Goal: Task Accomplishment & Management: Complete application form

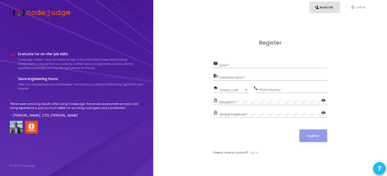
click at [234, 62] on div "Email *" at bounding box center [274, 64] width 108 height 8
type input "[EMAIL_ADDRESS][DOMAIN_NAME]"
click at [241, 79] on input "Enterprise Name *" at bounding box center [274, 78] width 108 height 4
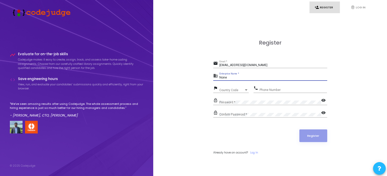
type input "None"
click at [235, 90] on span "Country Code" at bounding box center [229, 89] width 18 height 3
type input "9"
type input "+"
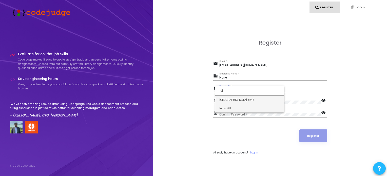
type input "indi"
click at [229, 108] on span "India +91" at bounding box center [250, 108] width 61 height 8
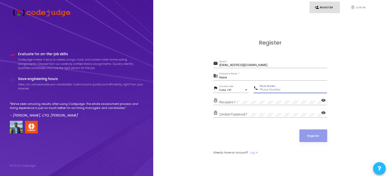
click at [275, 90] on input "Phone Number" at bounding box center [293, 90] width 67 height 4
type input "9504754562"
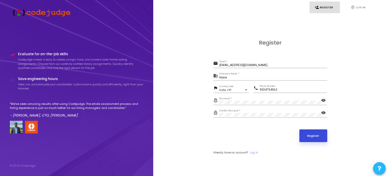
click at [306, 139] on button "Register" at bounding box center [314, 136] width 28 height 13
click at [260, 66] on input "[EMAIL_ADDRESS][DOMAIN_NAME]" at bounding box center [274, 66] width 108 height 4
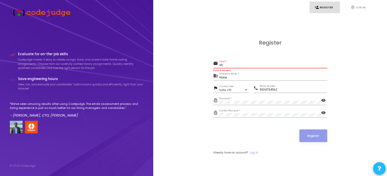
type input "s"
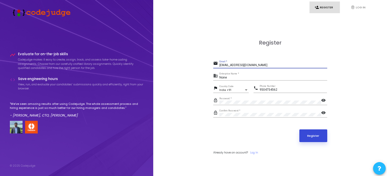
type input "[EMAIL_ADDRESS][DOMAIN_NAME]"
click at [313, 136] on button "Register" at bounding box center [314, 136] width 28 height 13
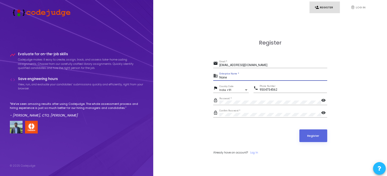
click at [227, 76] on input "None" at bounding box center [274, 78] width 108 height 4
type input "N"
type input "Shansu"
click at [312, 136] on button "Register" at bounding box center [314, 136] width 28 height 13
